Goal: Find specific page/section: Find specific page/section

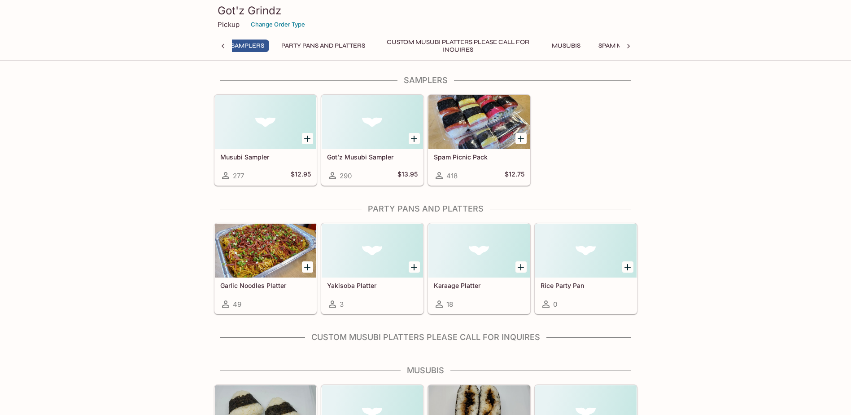
scroll to position [0, 4]
click at [232, 11] on h3 "Got'z Grindz" at bounding box center [426, 11] width 416 height 14
click at [476, 43] on button "Custom Musubi Platters PLEASE CALL FOR INQUIRES" at bounding box center [468, 45] width 162 height 13
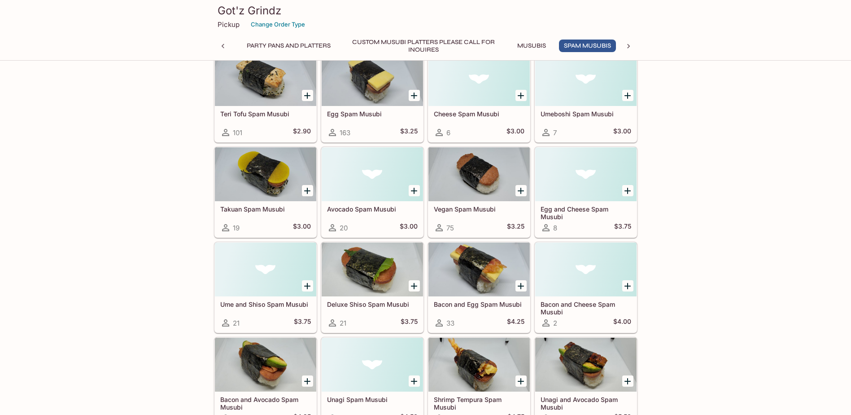
scroll to position [808, 0]
